Goal: Information Seeking & Learning: Learn about a topic

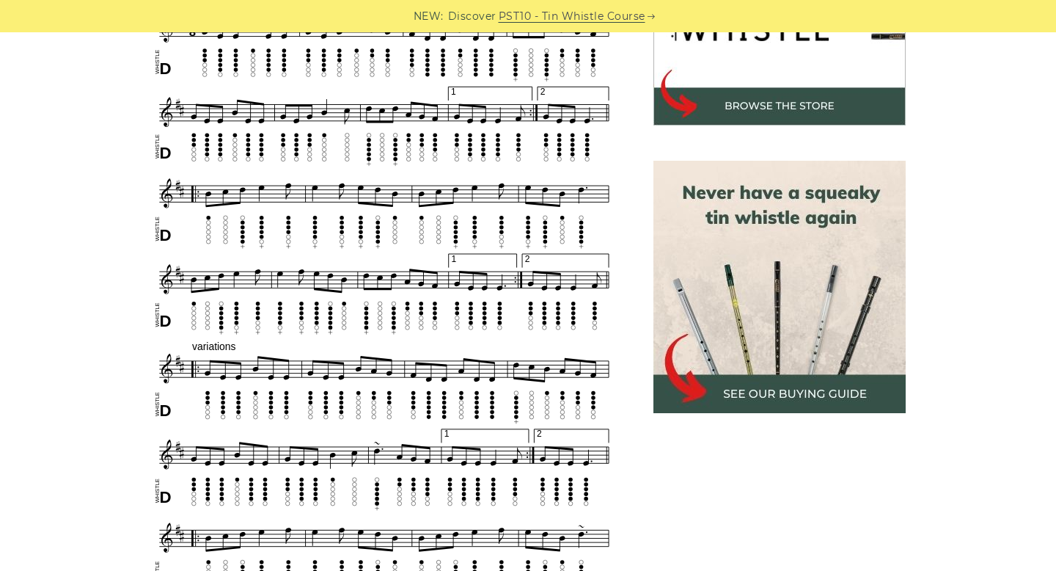
scroll to position [548, 0]
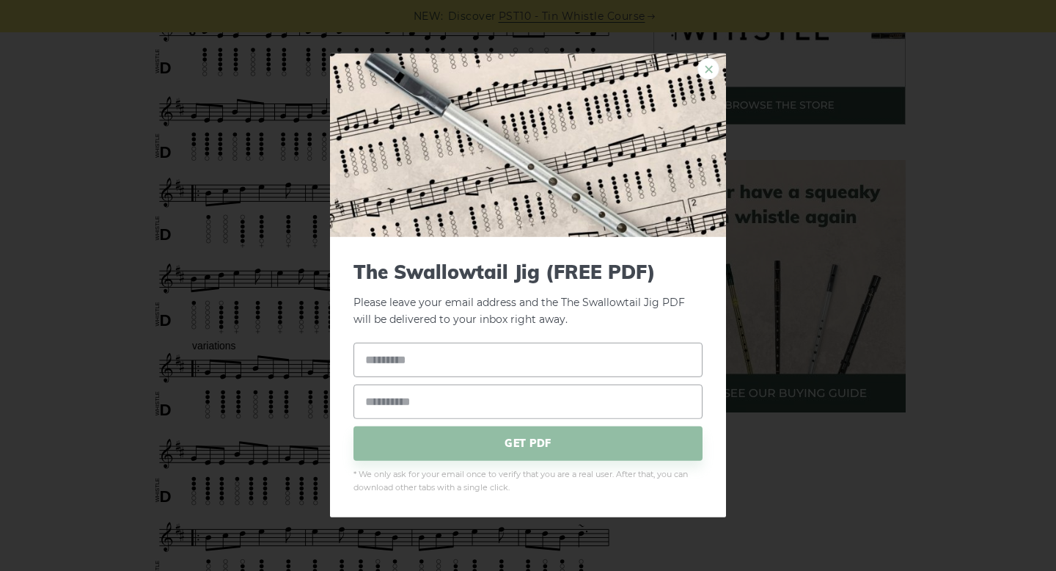
click at [710, 70] on link "×" at bounding box center [708, 69] width 22 height 22
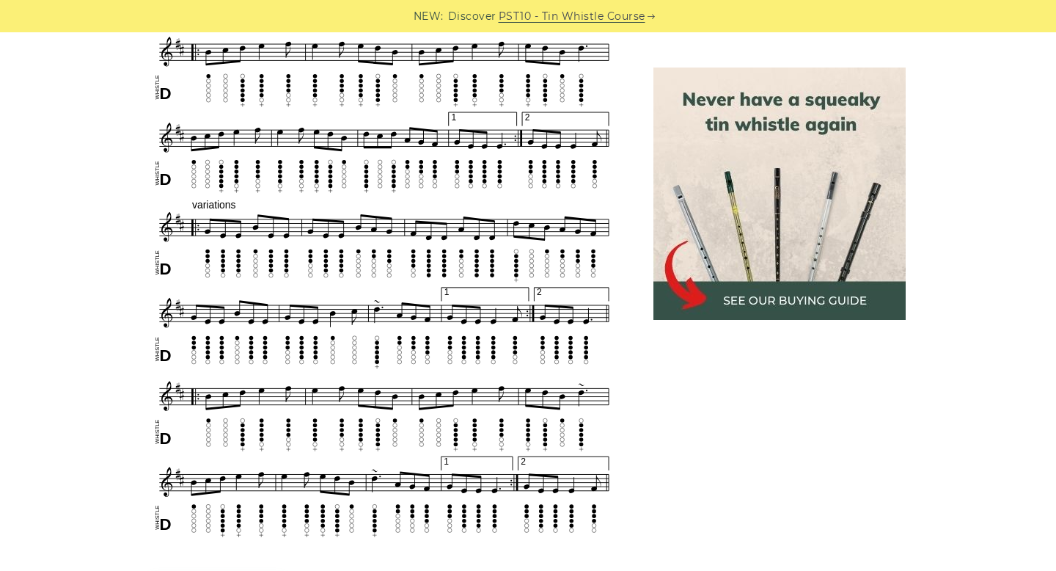
scroll to position [689, 0]
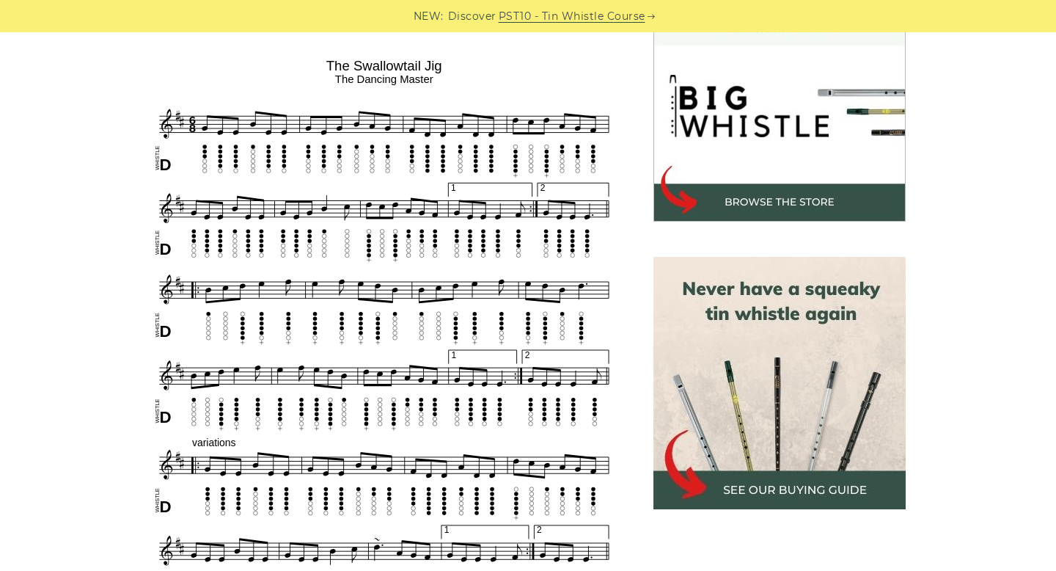
scroll to position [452, 0]
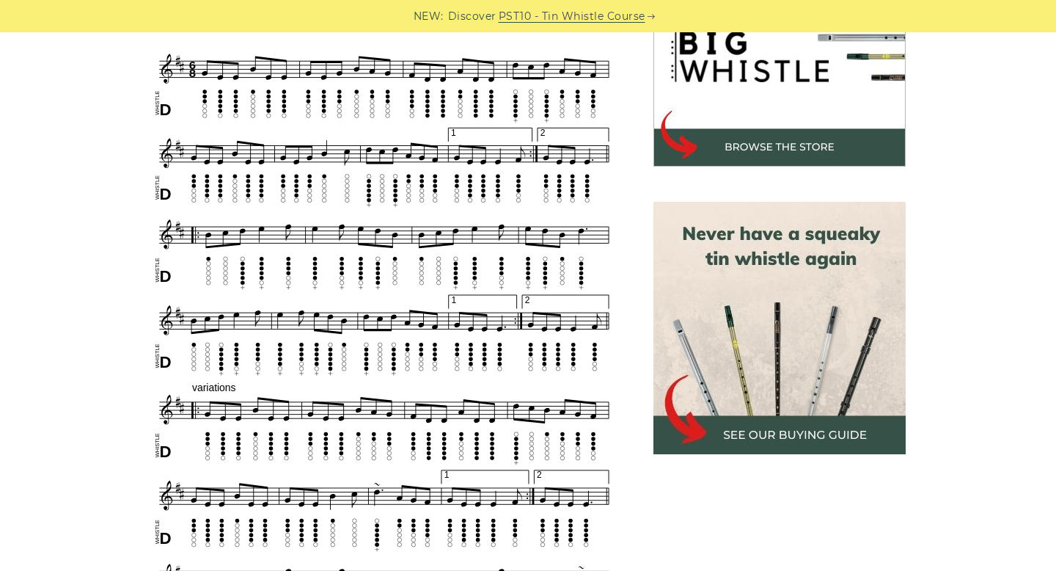
scroll to position [507, 0]
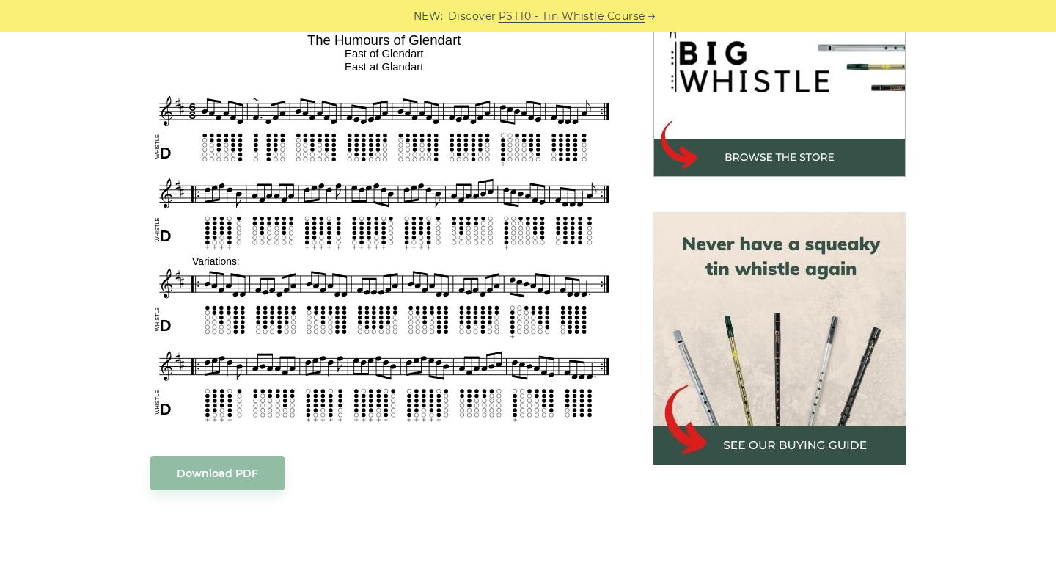
scroll to position [497, 0]
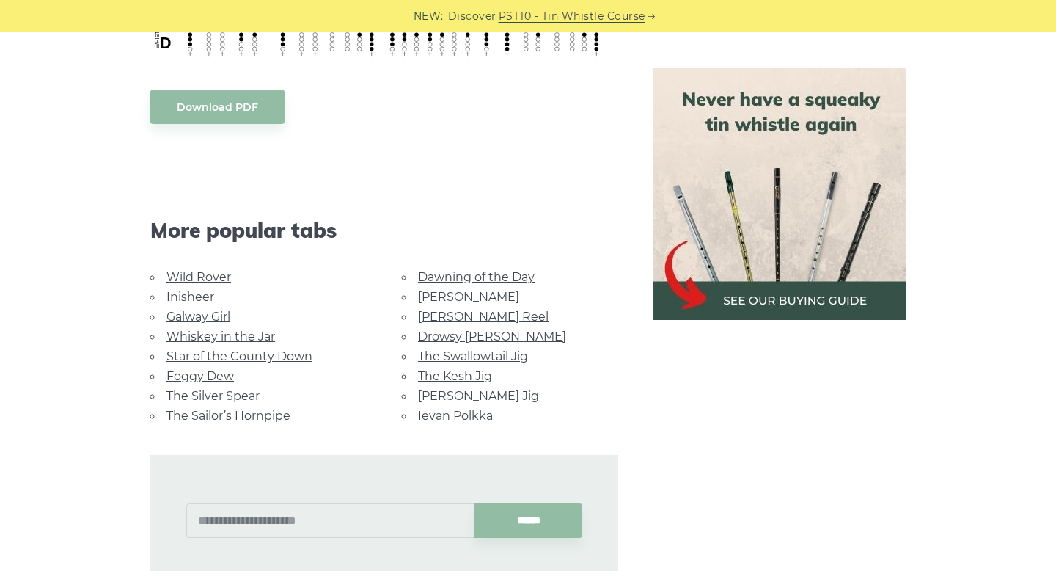
scroll to position [731, 0]
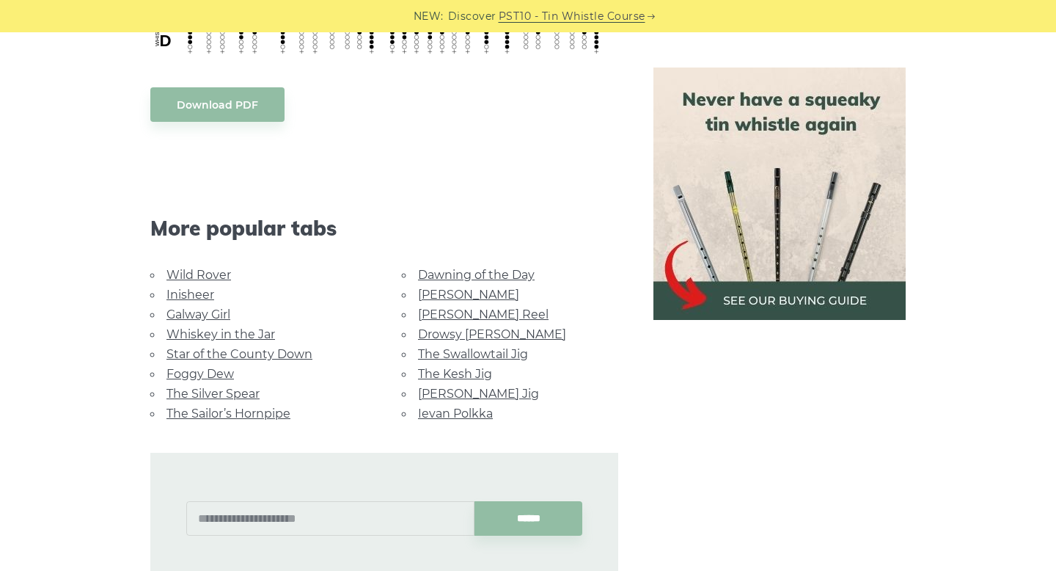
click at [212, 347] on link "Star of the County Down" at bounding box center [239, 354] width 146 height 14
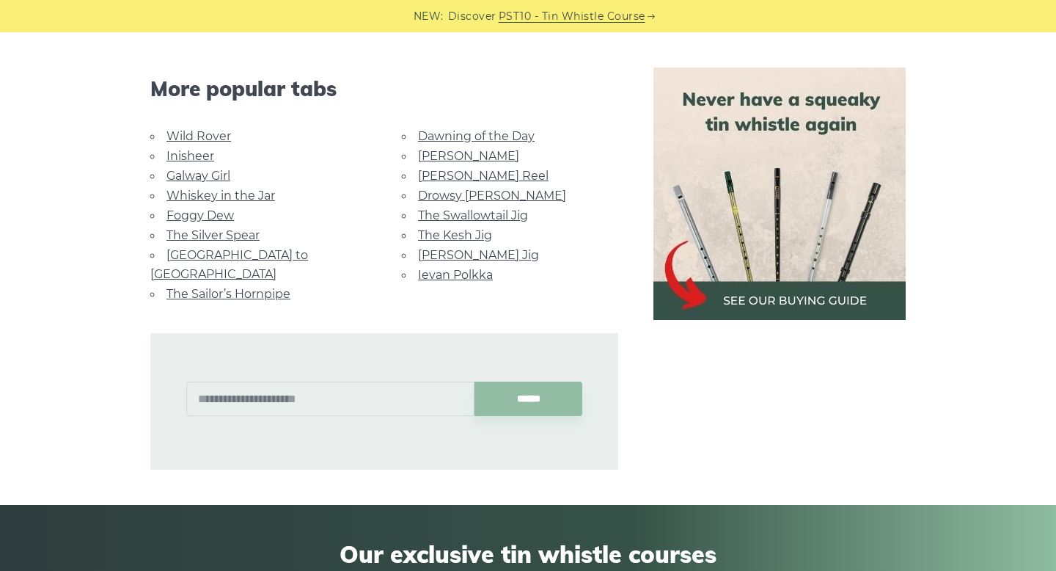
scroll to position [931, 0]
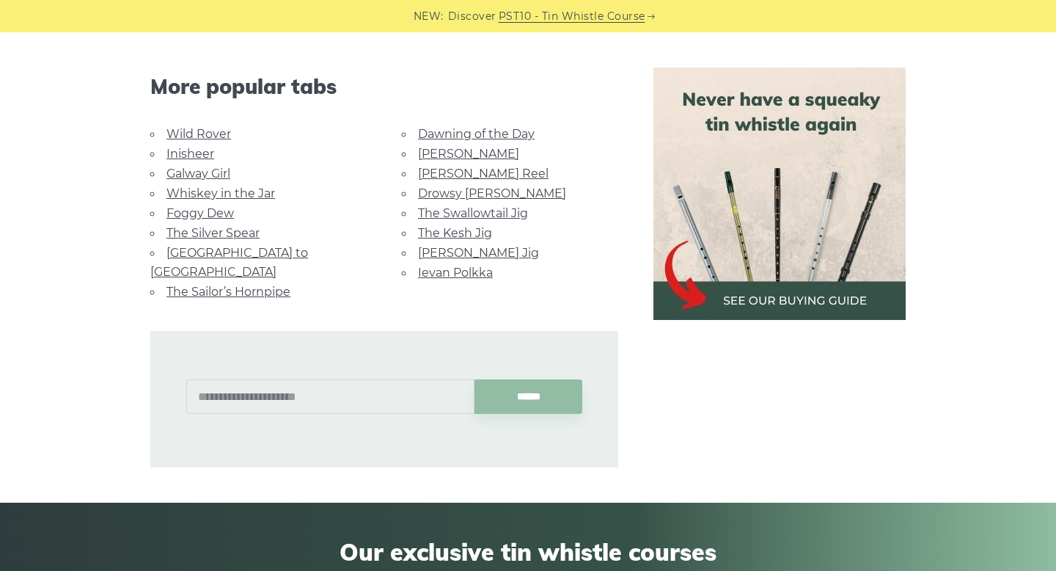
click at [484, 216] on link "The Swallowtail Jig" at bounding box center [473, 213] width 110 height 14
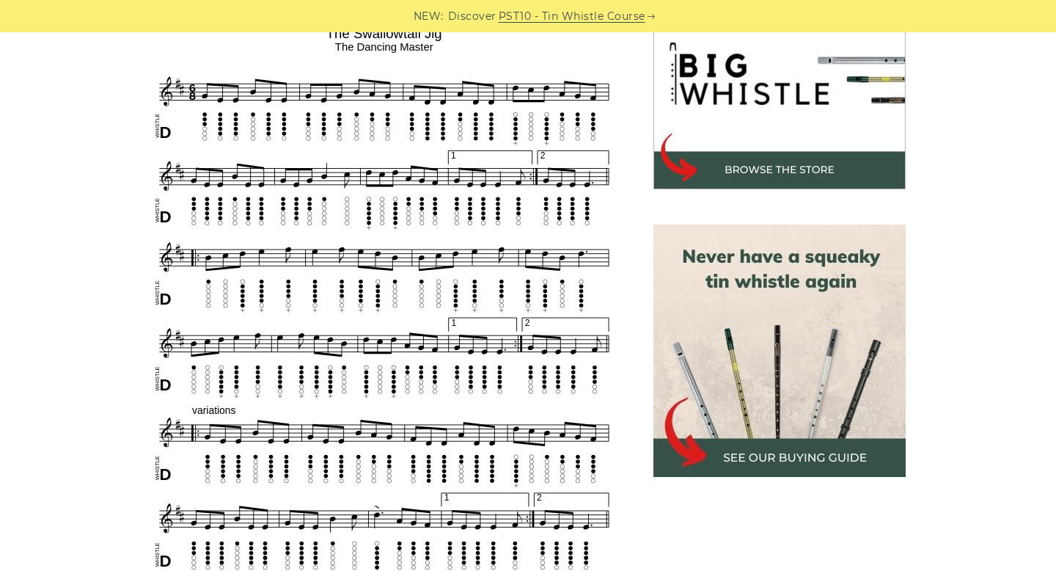
scroll to position [486, 0]
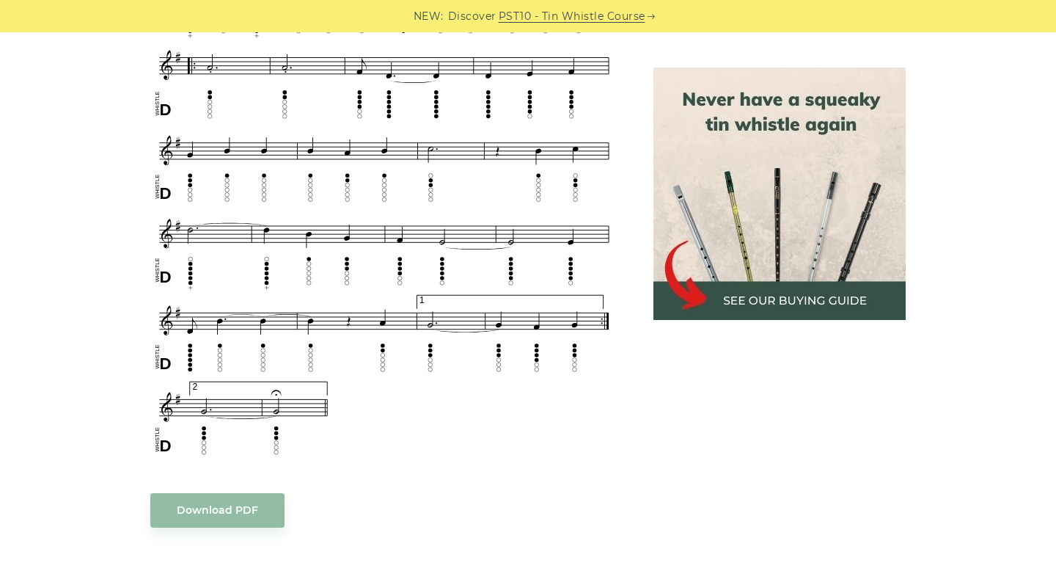
scroll to position [897, 0]
